Goal: Task Accomplishment & Management: Use online tool/utility

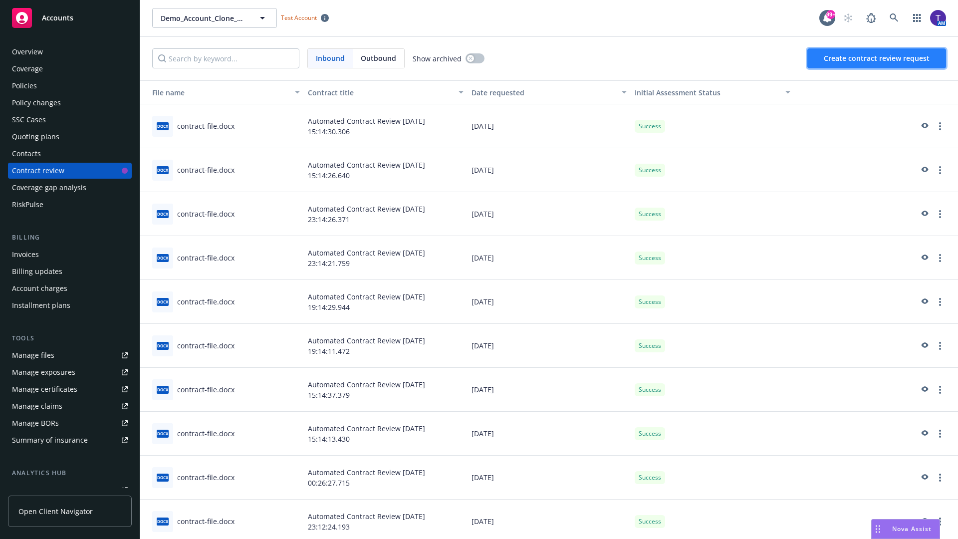
click at [877, 58] on span "Create contract review request" at bounding box center [877, 57] width 106 height 9
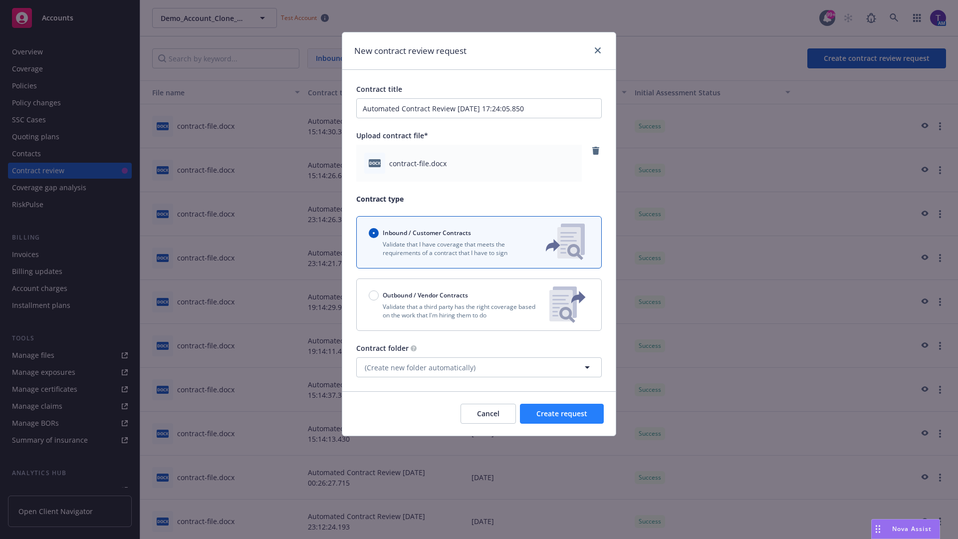
type input "Automated Contract Review [DATE] 17:24:05.850"
click at [562, 414] on span "Create request" at bounding box center [561, 413] width 51 height 9
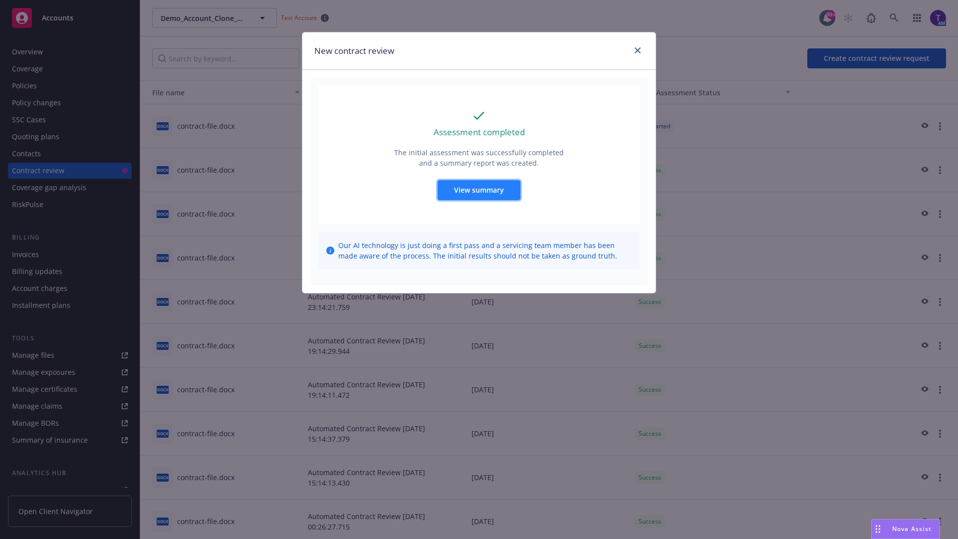
click at [478, 190] on span "View summary" at bounding box center [479, 189] width 50 height 9
